Goal: Task Accomplishment & Management: Manage account settings

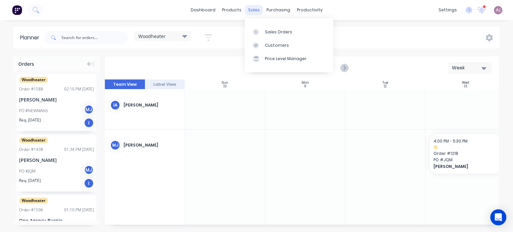
click at [251, 9] on div "sales" at bounding box center [254, 10] width 18 height 10
click at [272, 28] on link "Sales Orders" at bounding box center [289, 31] width 88 height 13
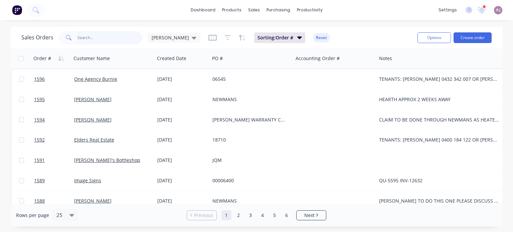
click at [83, 35] on input "text" at bounding box center [109, 37] width 65 height 13
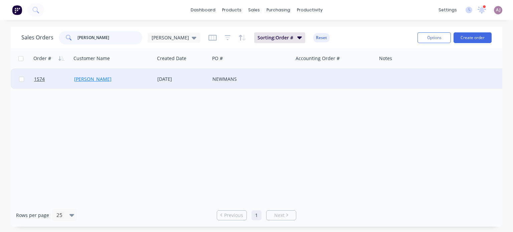
type input "[PERSON_NAME]"
click at [85, 80] on link "[PERSON_NAME]" at bounding box center [92, 79] width 37 height 6
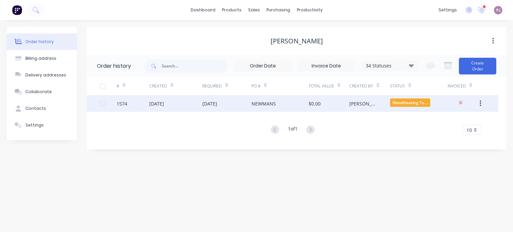
click at [169, 107] on div "[DATE]" at bounding box center [175, 103] width 53 height 17
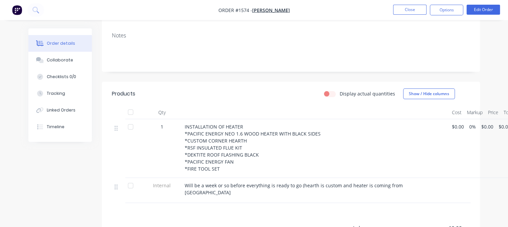
scroll to position [133, 0]
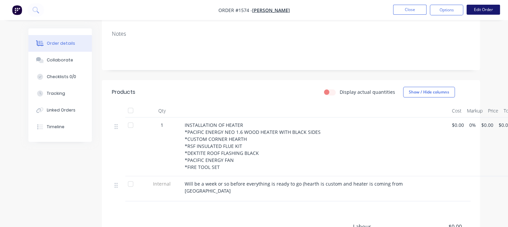
click at [485, 8] on button "Edit Order" at bounding box center [482, 10] width 33 height 10
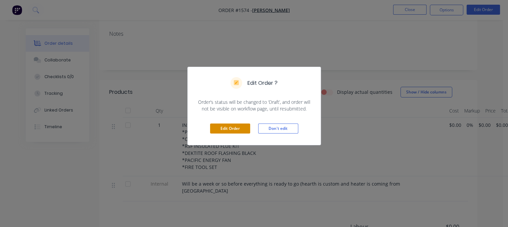
click at [231, 126] on button "Edit Order" at bounding box center [230, 128] width 40 height 10
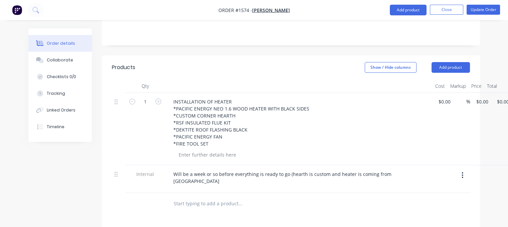
scroll to position [200, 0]
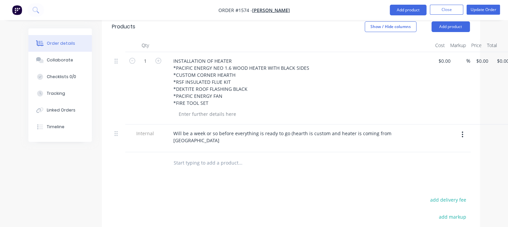
click at [193, 156] on input "text" at bounding box center [239, 162] width 133 height 13
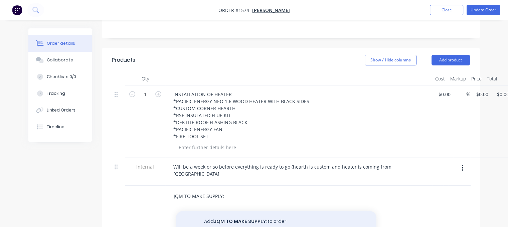
type input "JQM TO MAKE SUPPLY:"
click at [228, 211] on button "Add JQM TO MAKE SUPPLY: to order" at bounding box center [276, 221] width 200 height 21
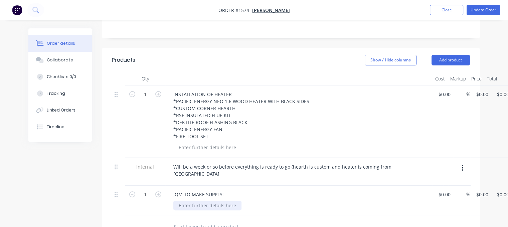
click at [194, 201] on div at bounding box center [207, 206] width 68 height 10
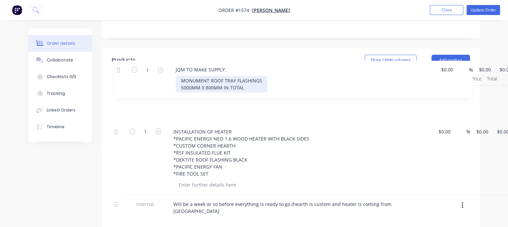
drag, startPoint x: 115, startPoint y: 159, endPoint x: 117, endPoint y: 69, distance: 89.1
click at [117, 85] on div "1 INSTALLATION OF HEATER *PACIFIC ENERGY NEO 1.6 WOOD HEATER WITH BLACK SIDES *…" at bounding box center [291, 153] width 358 height 137
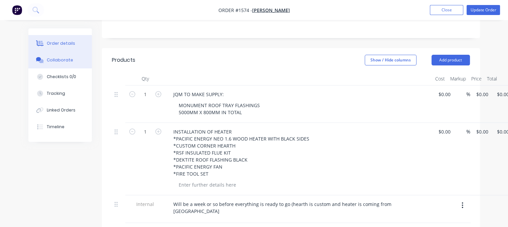
click at [65, 55] on button "Collaborate" at bounding box center [59, 60] width 63 height 17
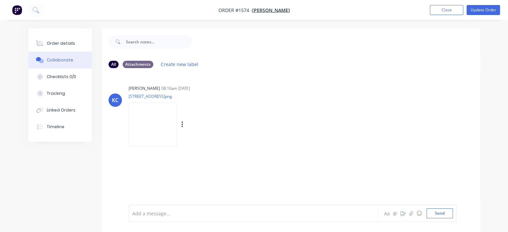
click at [158, 122] on img at bounding box center [152, 124] width 48 height 44
click at [79, 44] on button "Order details" at bounding box center [59, 43] width 63 height 17
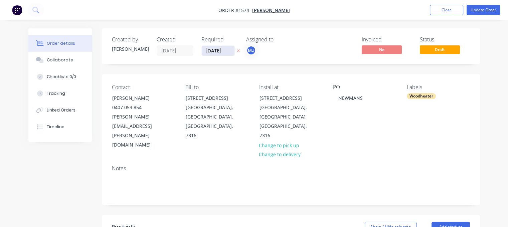
click at [228, 50] on input "[DATE]" at bounding box center [218, 51] width 33 height 10
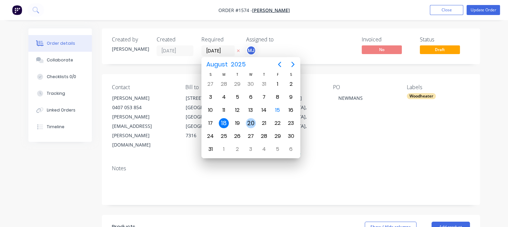
click at [249, 120] on div "20" at bounding box center [251, 123] width 10 height 10
type input "[DATE]"
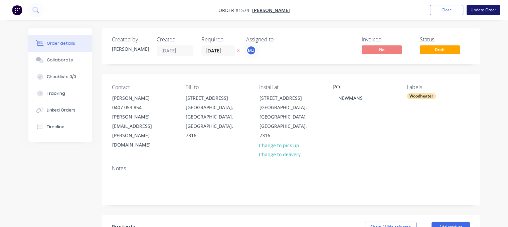
click at [481, 8] on button "Update Order" at bounding box center [482, 10] width 33 height 10
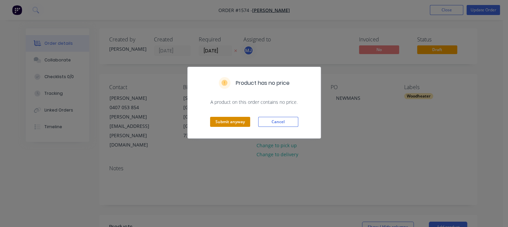
click at [232, 118] on button "Submit anyway" at bounding box center [230, 122] width 40 height 10
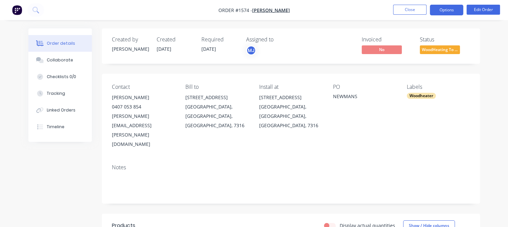
click at [447, 10] on button "Options" at bounding box center [445, 10] width 33 height 11
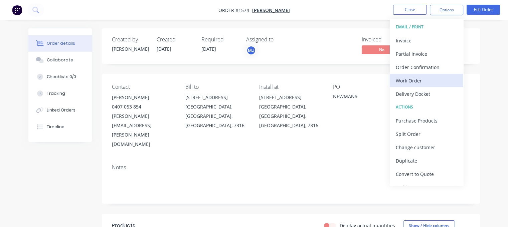
click at [418, 77] on div "Work Order" at bounding box center [425, 81] width 61 height 10
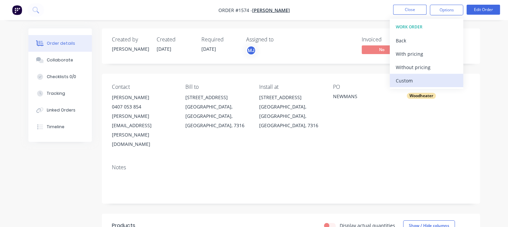
click at [405, 82] on div "Custom" at bounding box center [425, 81] width 61 height 10
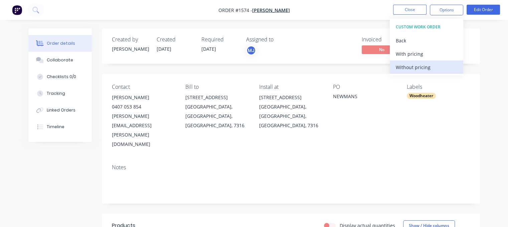
click at [409, 70] on div "Without pricing" at bounding box center [425, 67] width 61 height 10
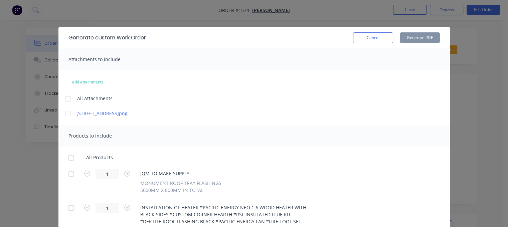
click at [65, 100] on div at bounding box center [67, 98] width 13 height 13
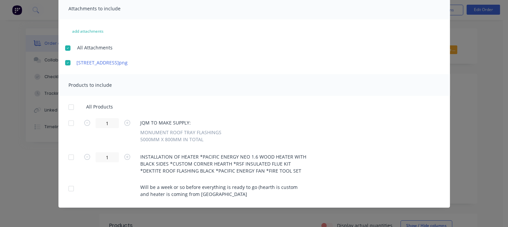
click at [70, 106] on div at bounding box center [70, 106] width 13 height 13
click at [67, 187] on div at bounding box center [70, 188] width 13 height 13
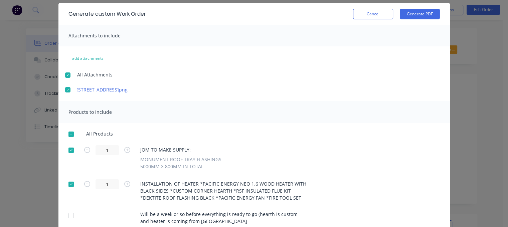
scroll to position [0, 0]
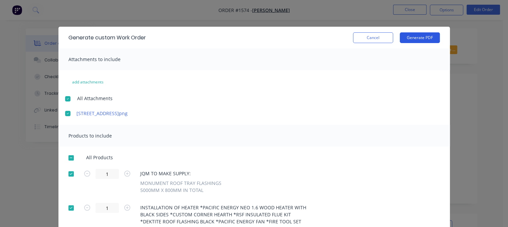
click at [420, 36] on button "Generate PDF" at bounding box center [419, 37] width 40 height 11
click at [353, 40] on button "Cancel" at bounding box center [373, 37] width 40 height 11
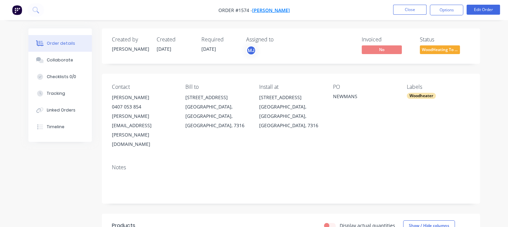
drag, startPoint x: 217, startPoint y: 9, endPoint x: 259, endPoint y: 9, distance: 42.7
click at [259, 9] on span "Order #1574 - [PERSON_NAME]" at bounding box center [253, 10] width 71 height 7
copy span "Order #1574 -"
drag, startPoint x: 112, startPoint y: 97, endPoint x: 150, endPoint y: 98, distance: 37.7
click at [150, 98] on div "[PERSON_NAME]" at bounding box center [143, 97] width 63 height 9
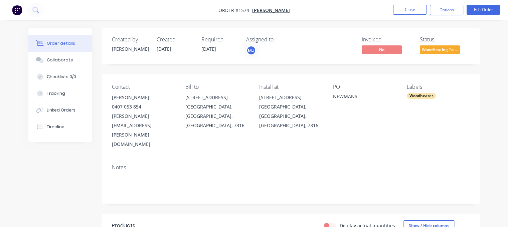
copy div "[PERSON_NAME]"
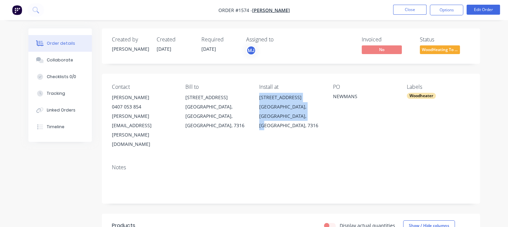
drag, startPoint x: 260, startPoint y: 97, endPoint x: 311, endPoint y: 116, distance: 54.6
click at [311, 116] on div "[STREET_ADDRESS]" at bounding box center [290, 111] width 63 height 37
copy div "[STREET_ADDRESS]"
